Goal: Task Accomplishment & Management: Use online tool/utility

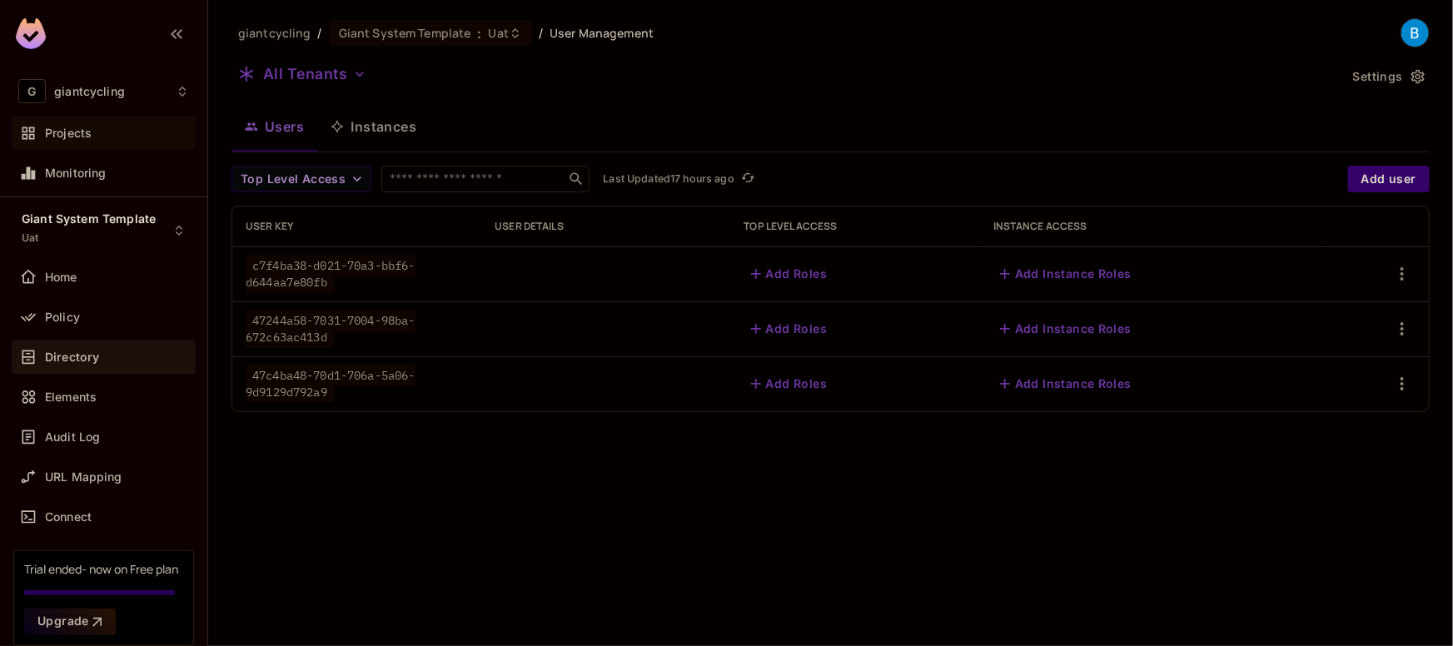
click at [77, 133] on span "Projects" at bounding box center [68, 133] width 47 height 13
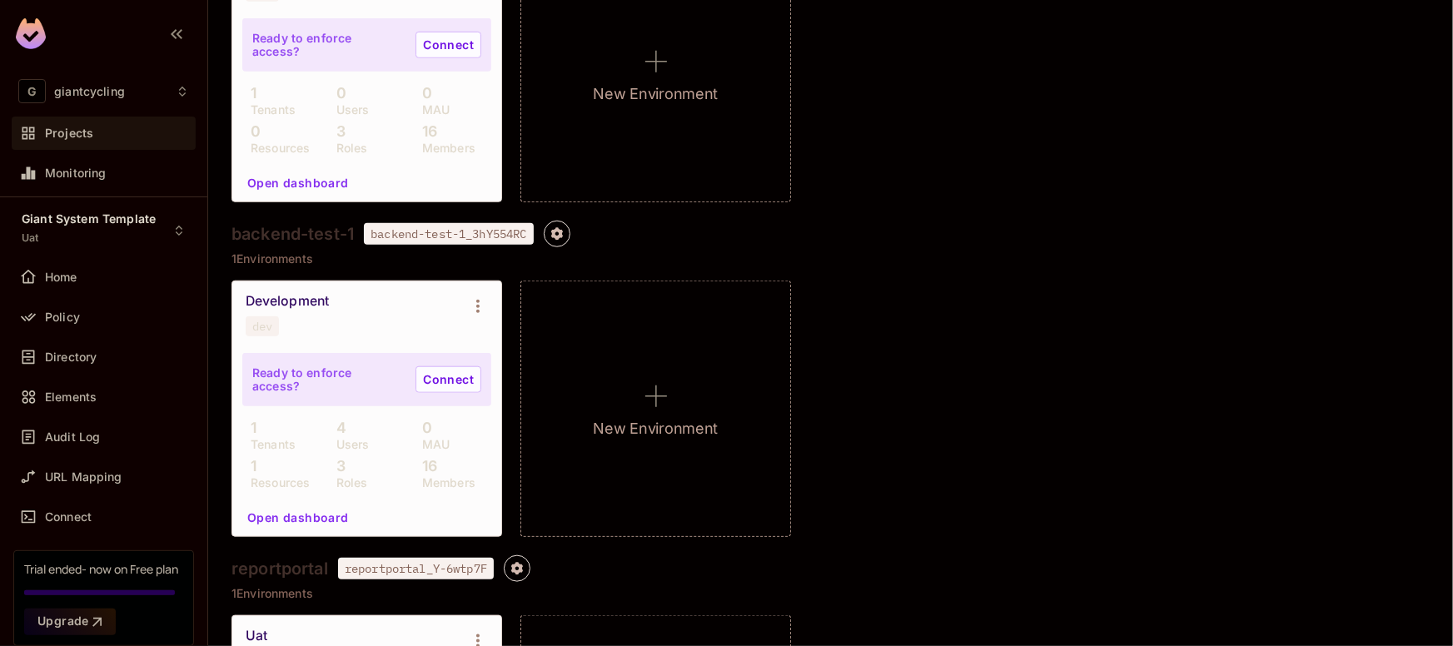
scroll to position [824, 0]
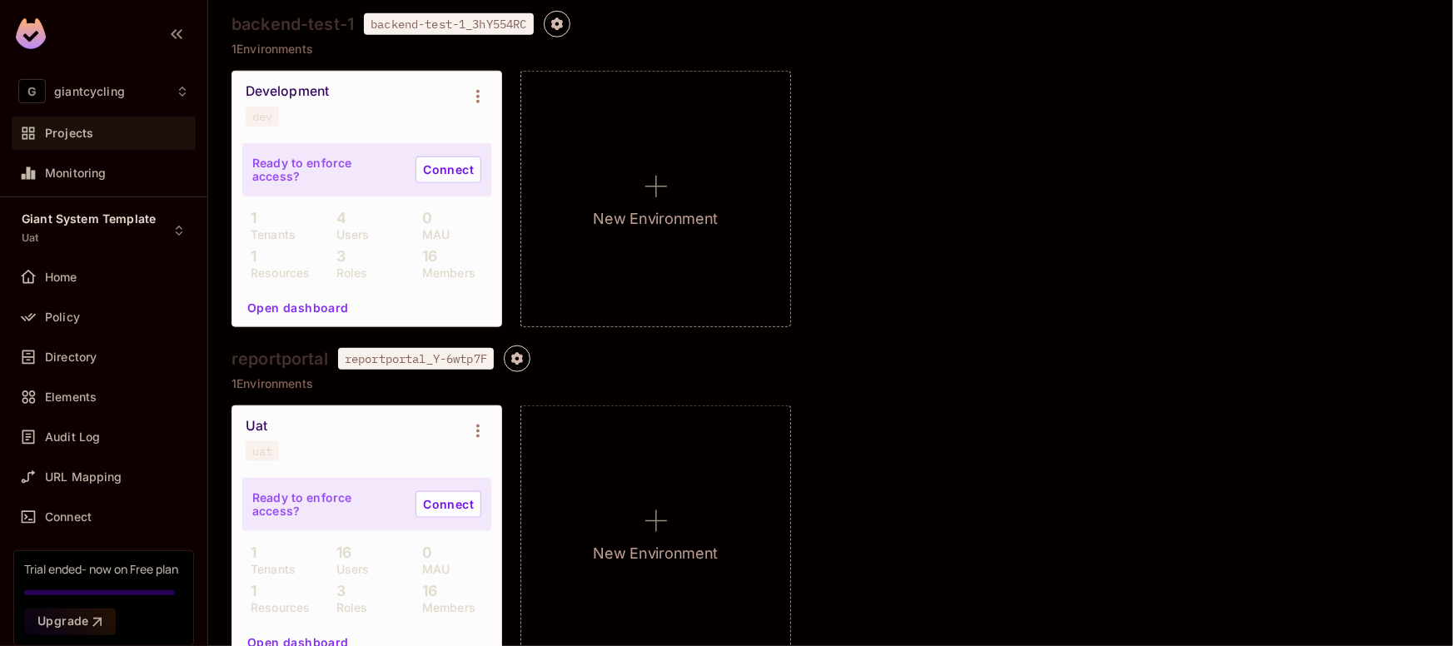
click at [383, 132] on div "Development dev" at bounding box center [366, 105] width 269 height 67
click at [65, 273] on span "Home" at bounding box center [61, 277] width 32 height 13
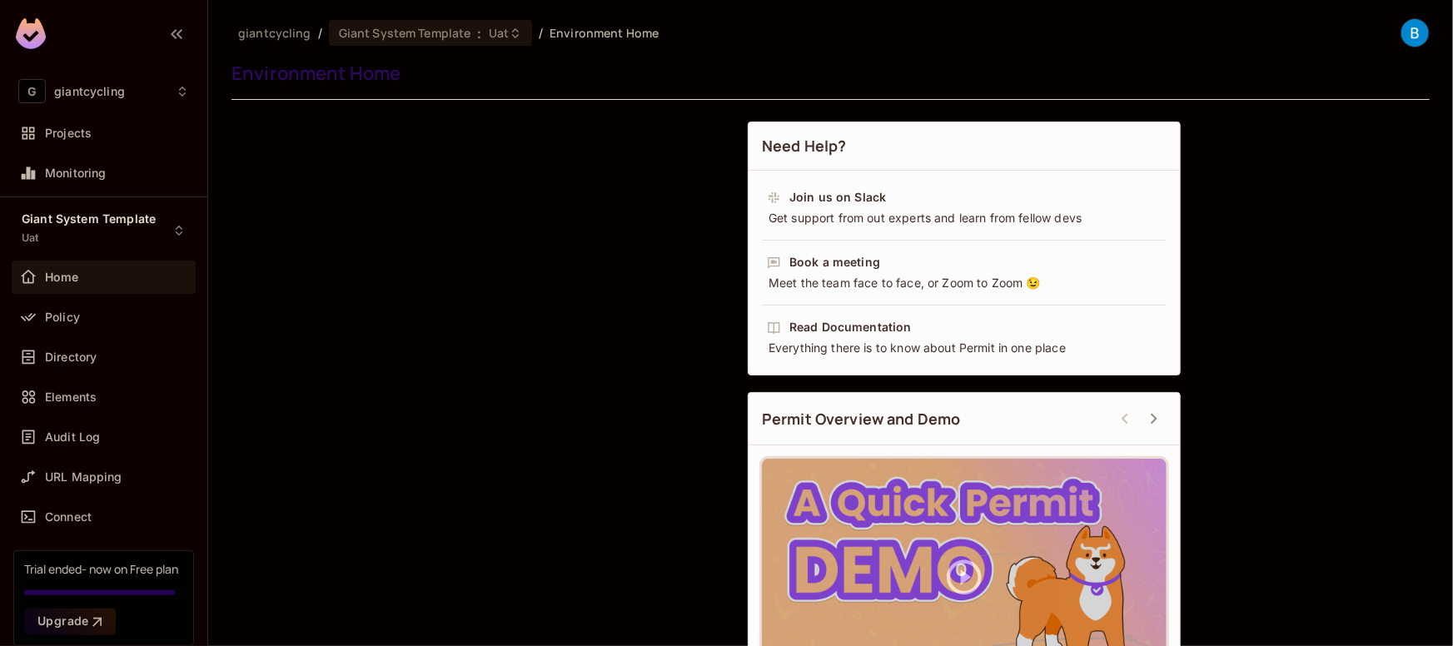
click at [501, 32] on span "Uat" at bounding box center [499, 33] width 20 height 16
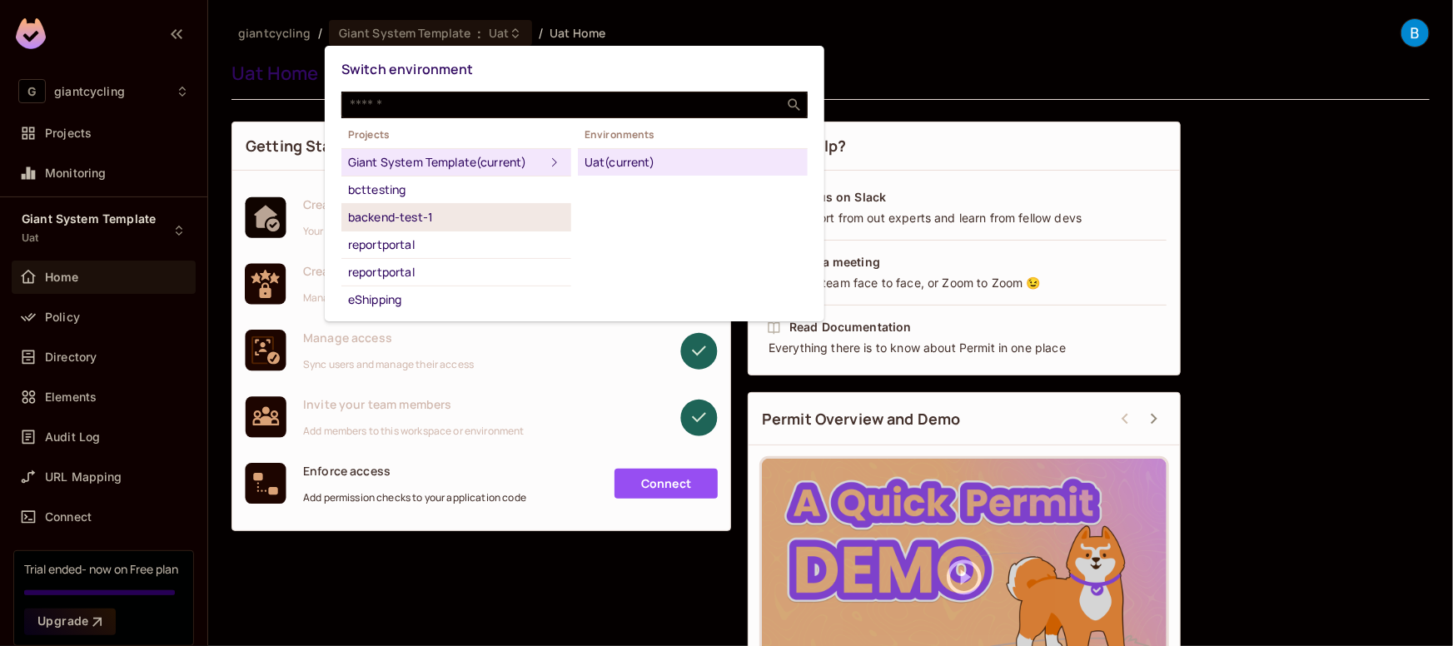
click at [390, 211] on div "backend-test-1" at bounding box center [456, 217] width 216 height 20
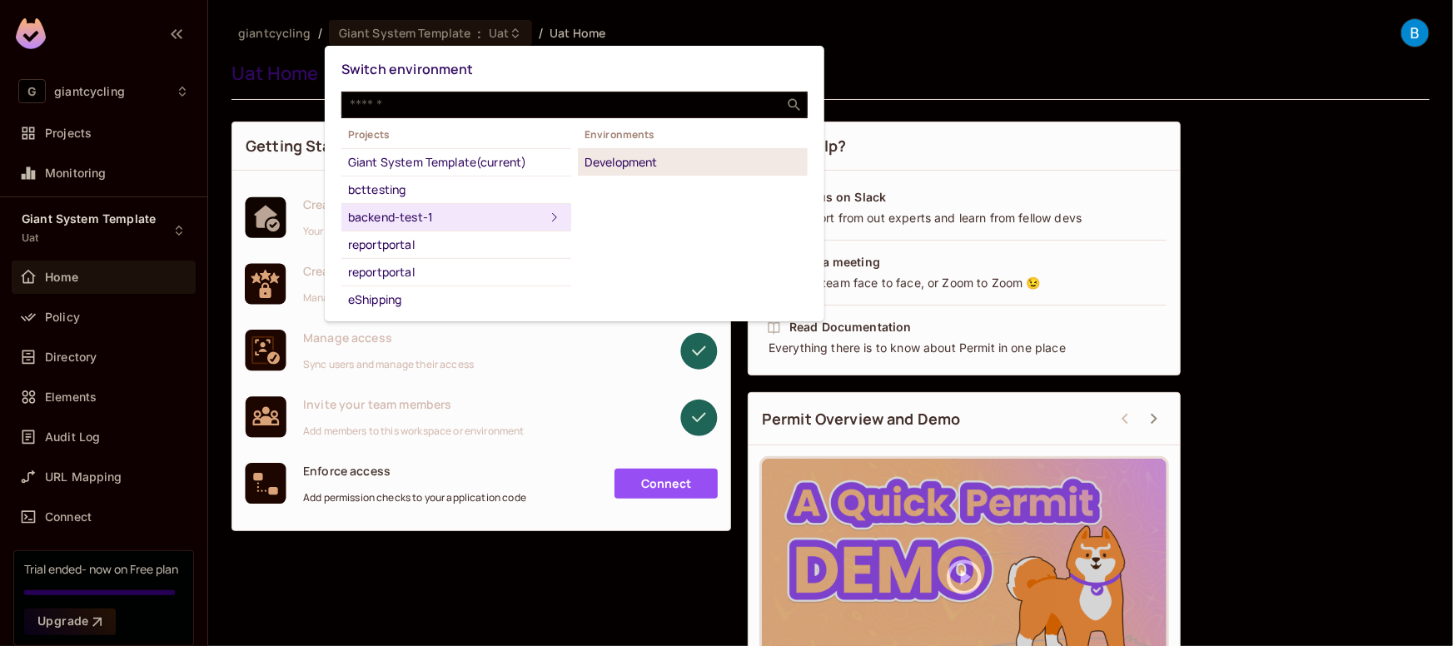
click at [614, 162] on div "Development" at bounding box center [693, 162] width 216 height 20
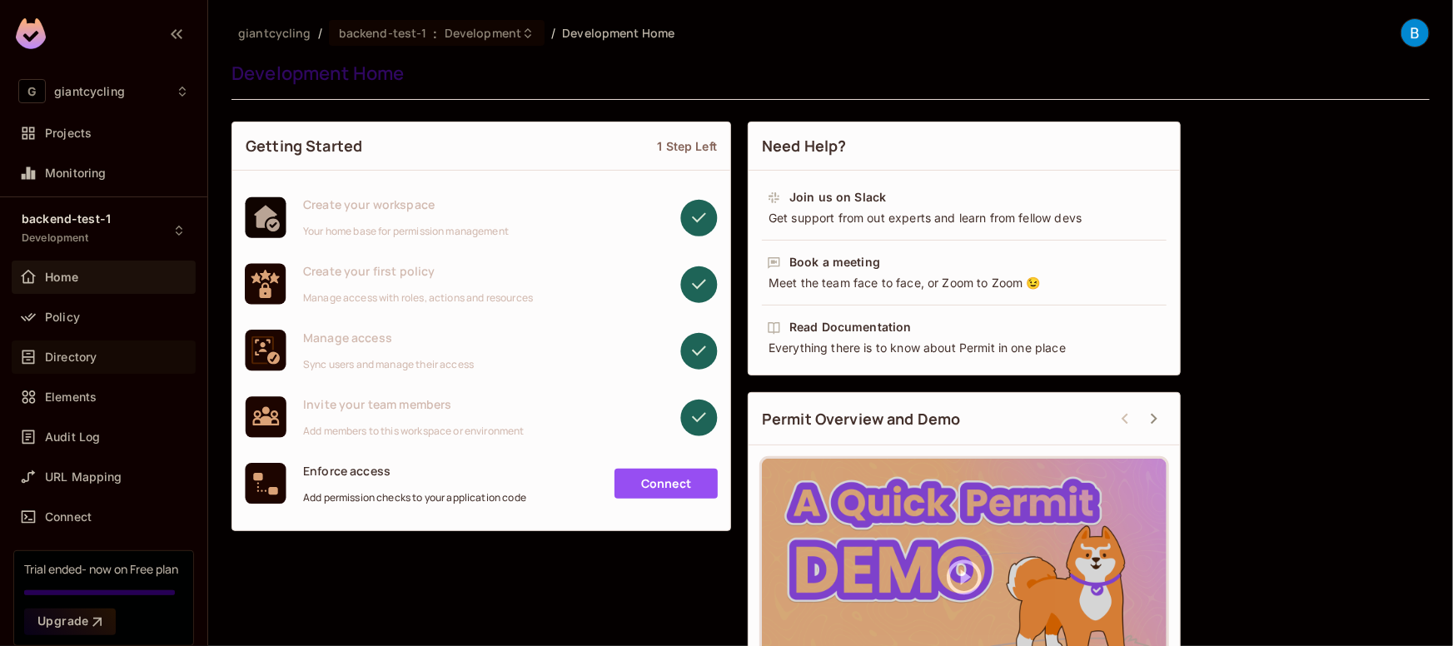
click at [72, 370] on div "Directory" at bounding box center [104, 357] width 184 height 33
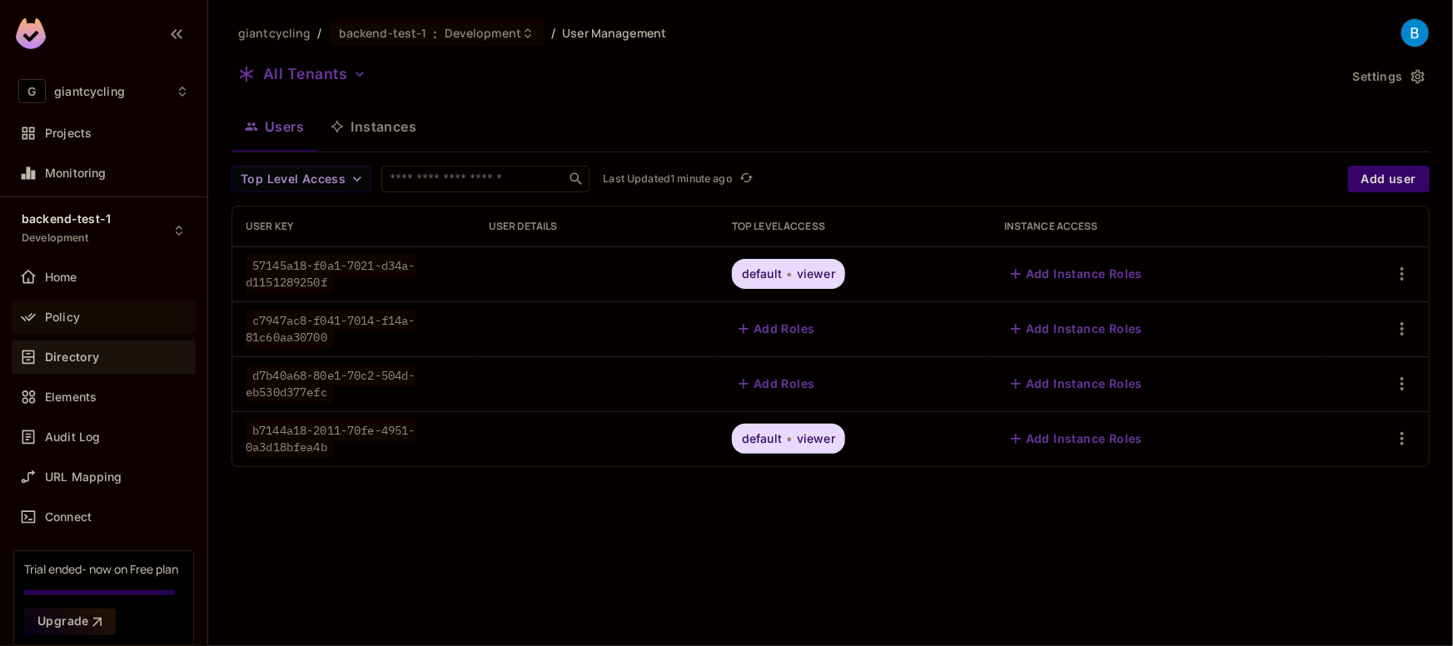
click at [62, 320] on span "Policy" at bounding box center [62, 317] width 35 height 13
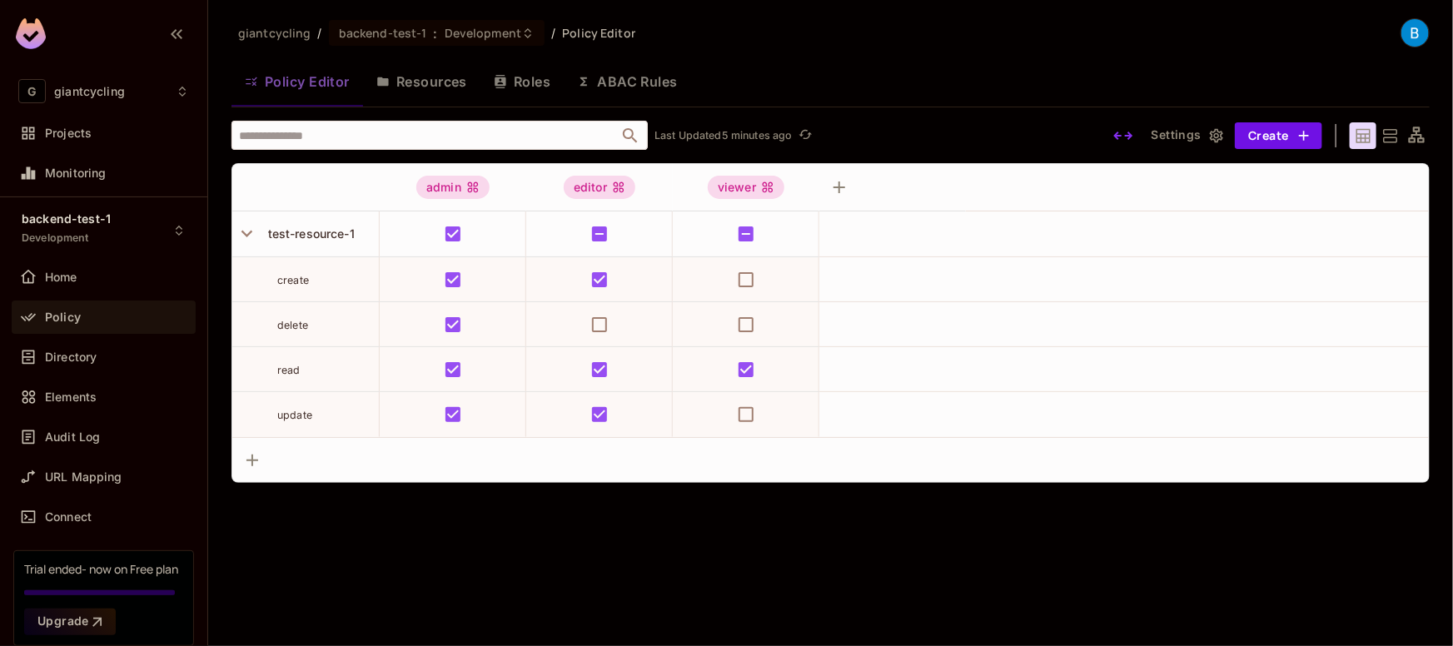
click at [69, 321] on span "Policy" at bounding box center [63, 317] width 36 height 13
click at [430, 78] on button "Resources" at bounding box center [421, 82] width 117 height 42
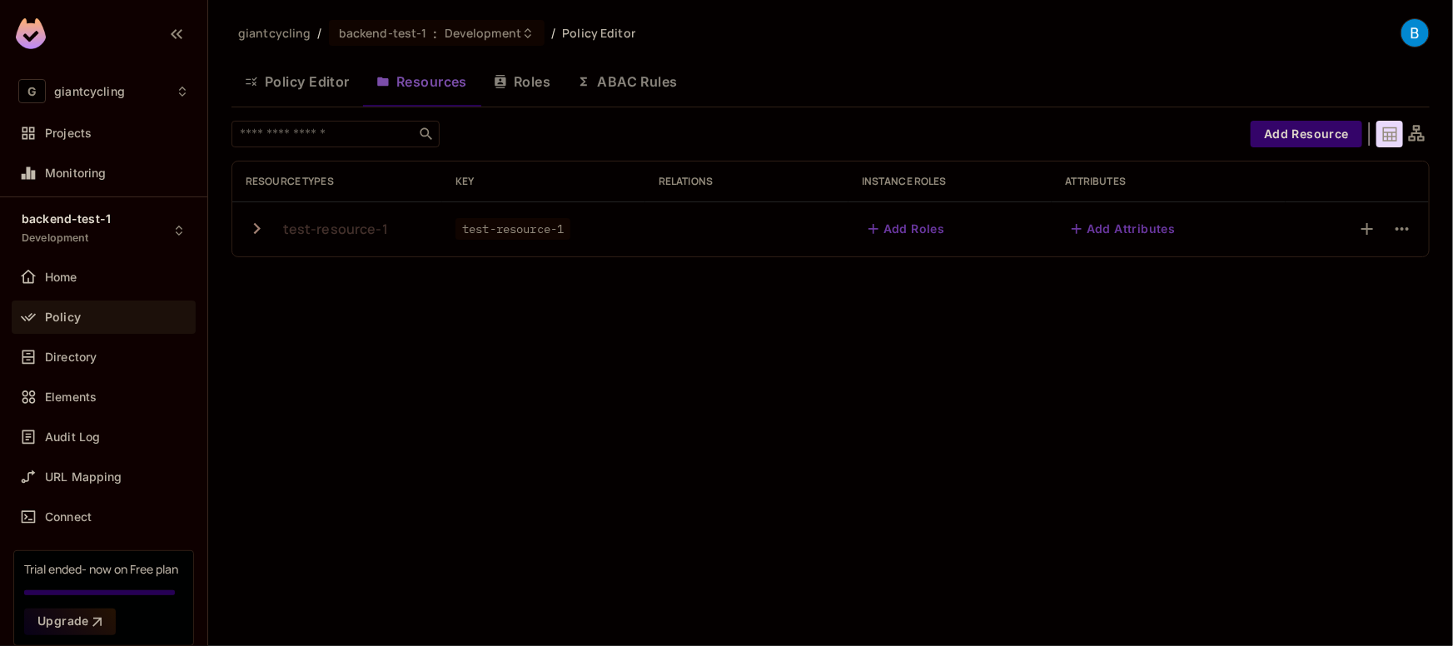
click at [248, 222] on icon "button" at bounding box center [257, 228] width 22 height 22
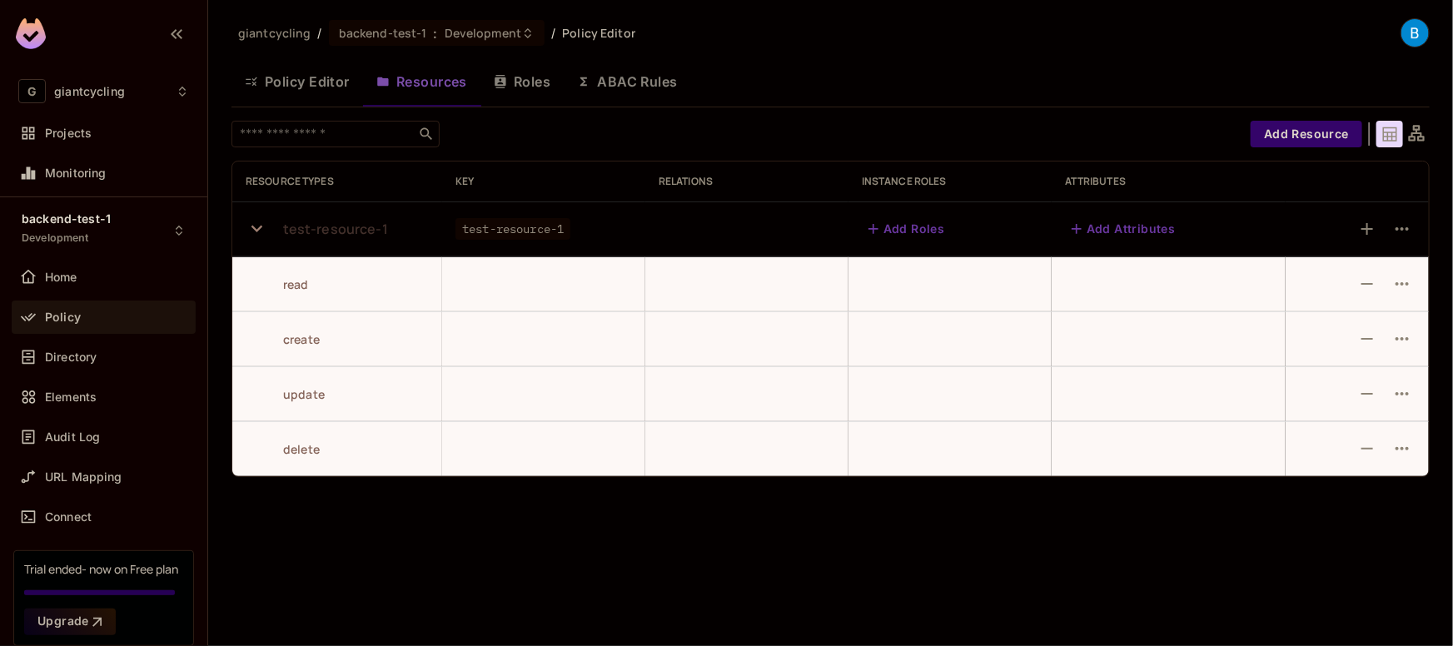
click at [301, 86] on button "Policy Editor" at bounding box center [297, 82] width 132 height 42
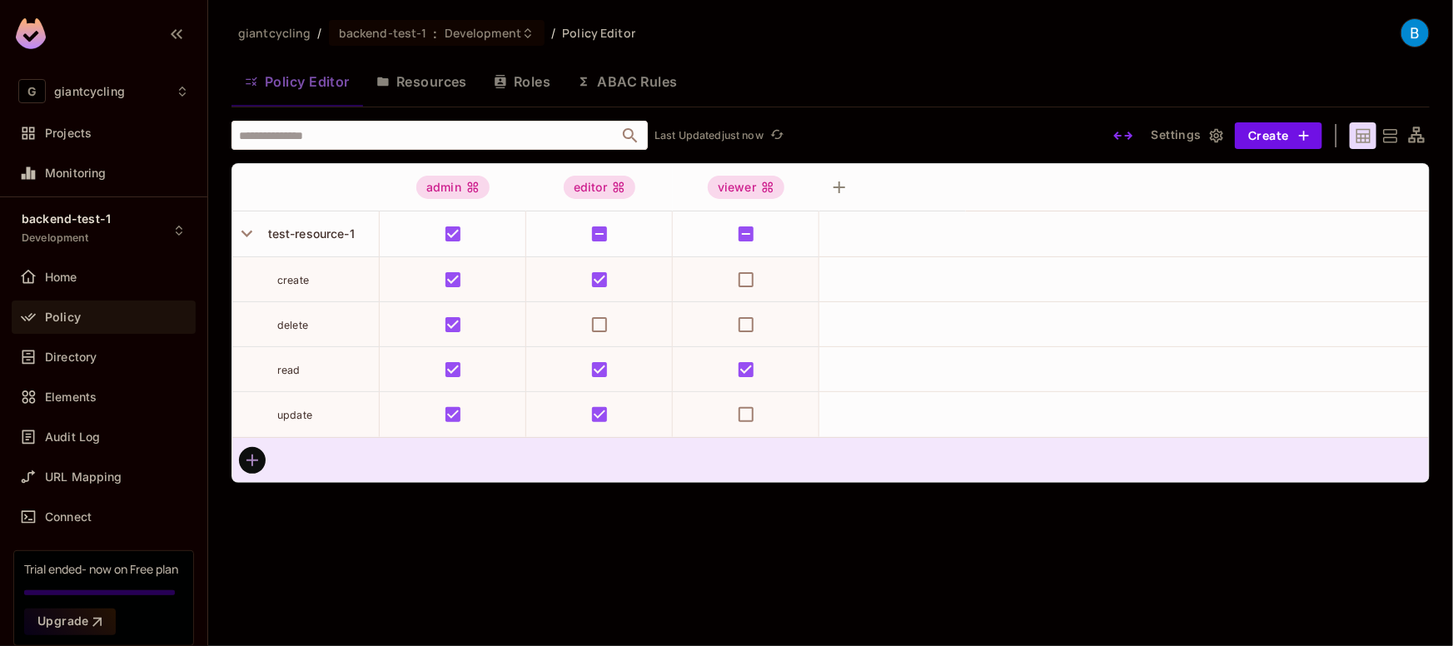
click at [251, 450] on icon "button" at bounding box center [252, 460] width 20 height 20
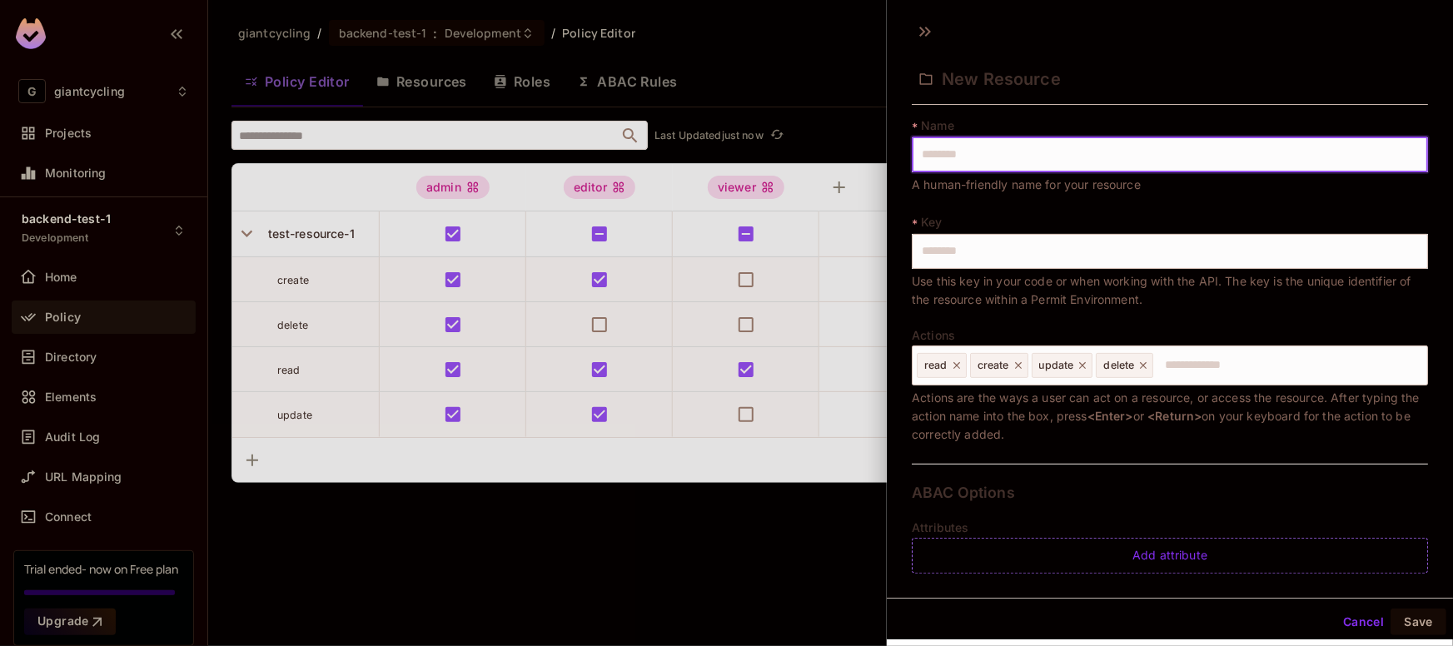
type input "*"
type input "**"
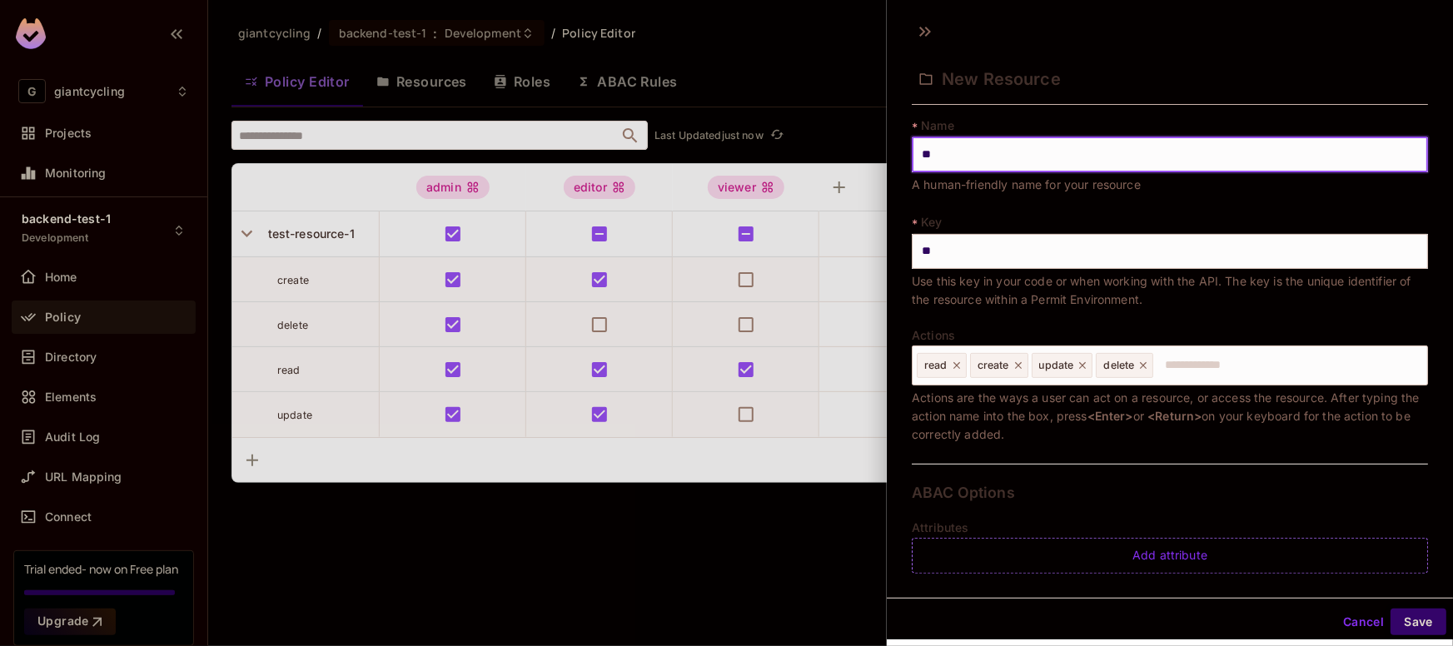
click at [1405, 614] on button "Save" at bounding box center [1419, 622] width 56 height 27
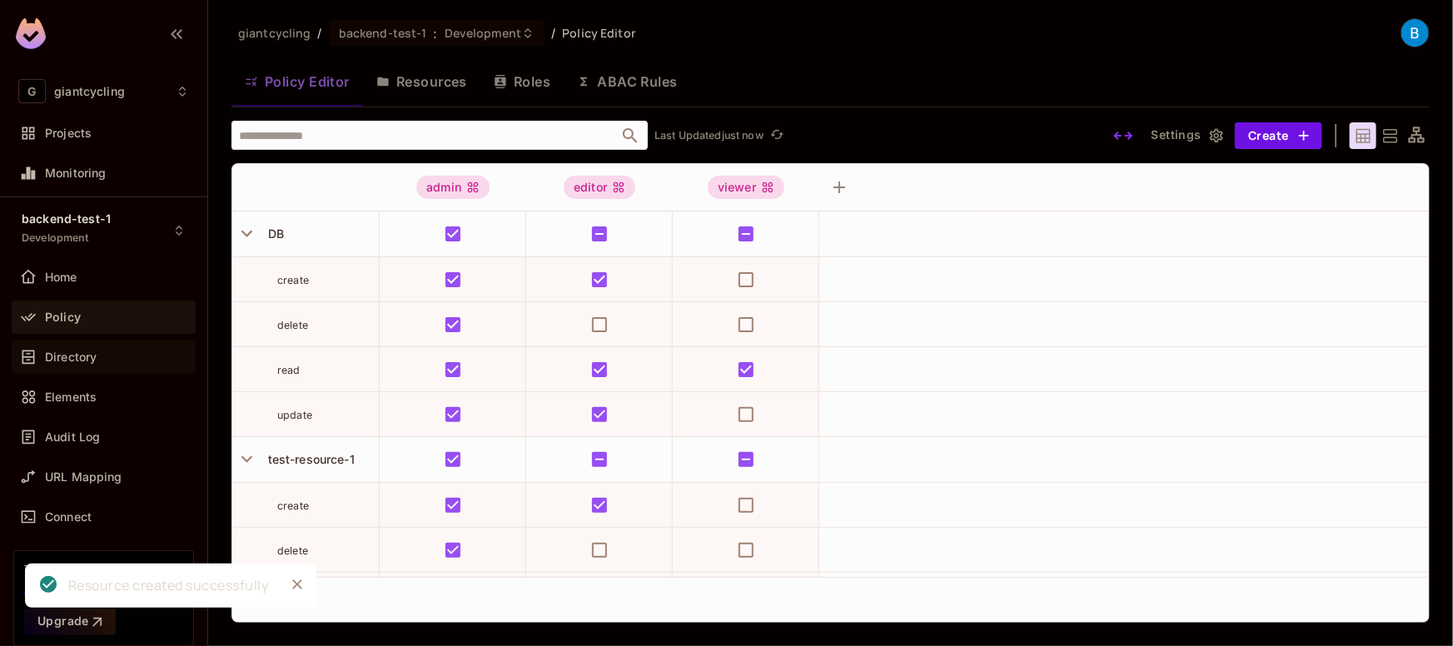
click at [74, 357] on span "Directory" at bounding box center [71, 357] width 52 height 13
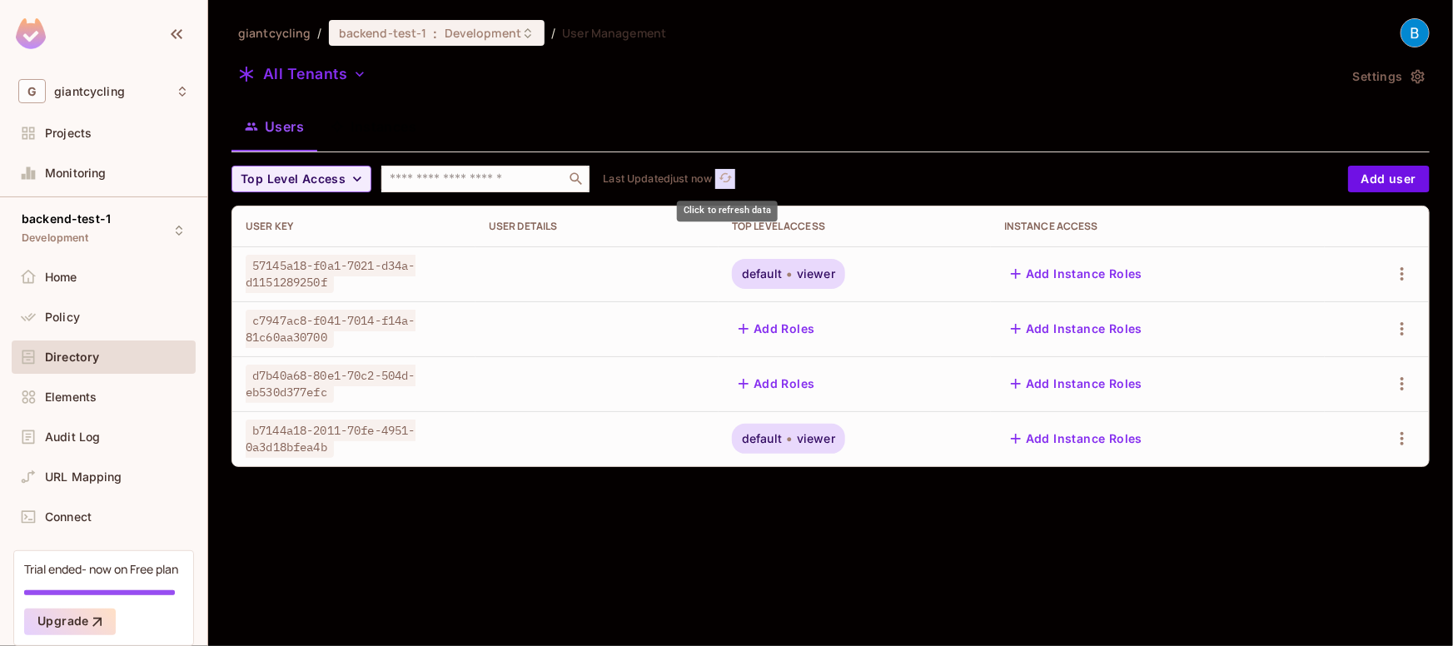
click at [729, 176] on icon "refresh" at bounding box center [726, 178] width 14 height 14
click at [726, 179] on icon "refresh" at bounding box center [726, 178] width 14 height 14
click at [726, 177] on icon "refresh" at bounding box center [726, 178] width 14 height 14
click at [722, 176] on icon "refresh" at bounding box center [726, 178] width 14 height 14
click at [727, 175] on icon "refresh" at bounding box center [726, 178] width 14 height 14
